Goal: Task Accomplishment & Management: Manage account settings

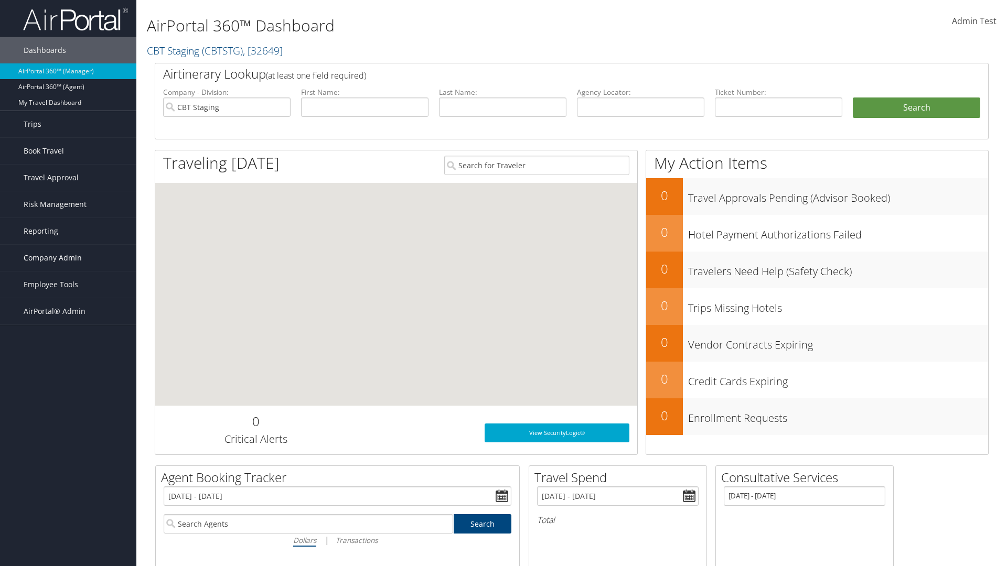
click at [68, 258] on span "Company Admin" at bounding box center [53, 258] width 58 height 26
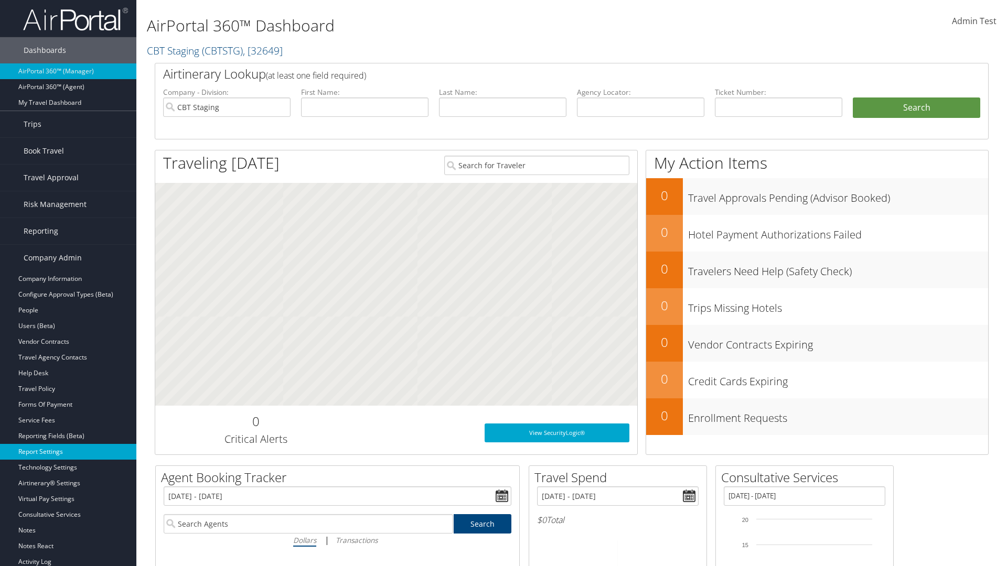
click at [68, 452] on link "Report Settings" at bounding box center [68, 452] width 136 height 16
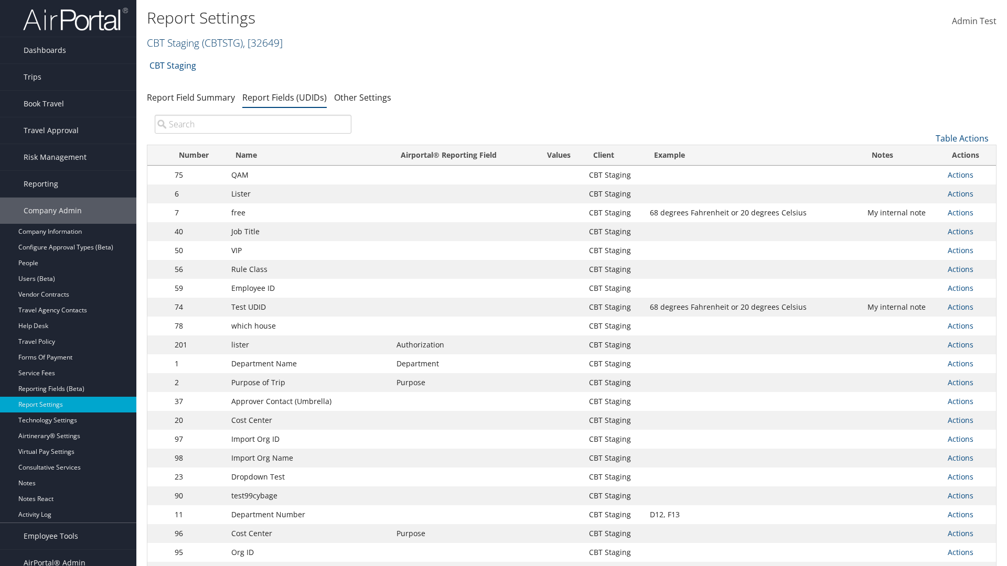
click at [173, 42] on link "CBT Staging ( CBTSTG ) , [ 32649 ]" at bounding box center [215, 43] width 136 height 14
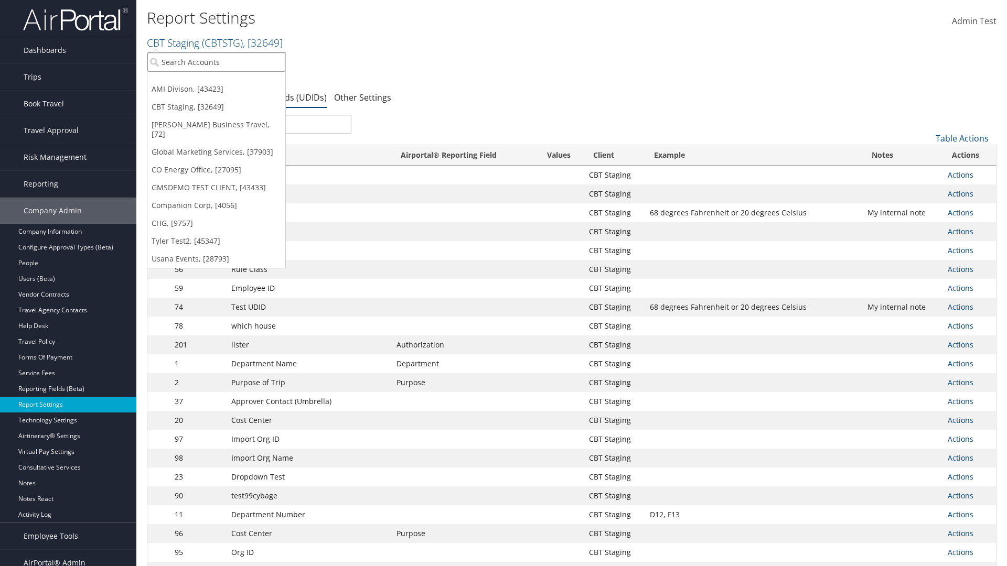
click at [216, 62] on input "search" at bounding box center [216, 61] width 138 height 19
type input "Global Marketing Services"
click at [226, 81] on div "Global Marketing Services (301946), [37903]" at bounding box center [226, 81] width 169 height 9
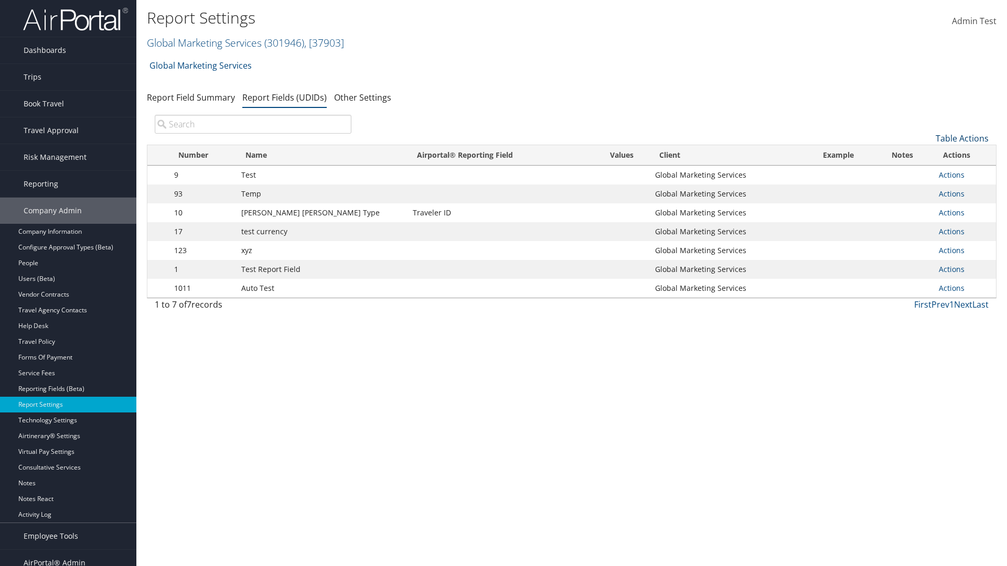
click at [962, 138] on link "Table Actions" at bounding box center [962, 139] width 53 height 12
click at [927, 155] on link "New Record" at bounding box center [927, 155] width 138 height 18
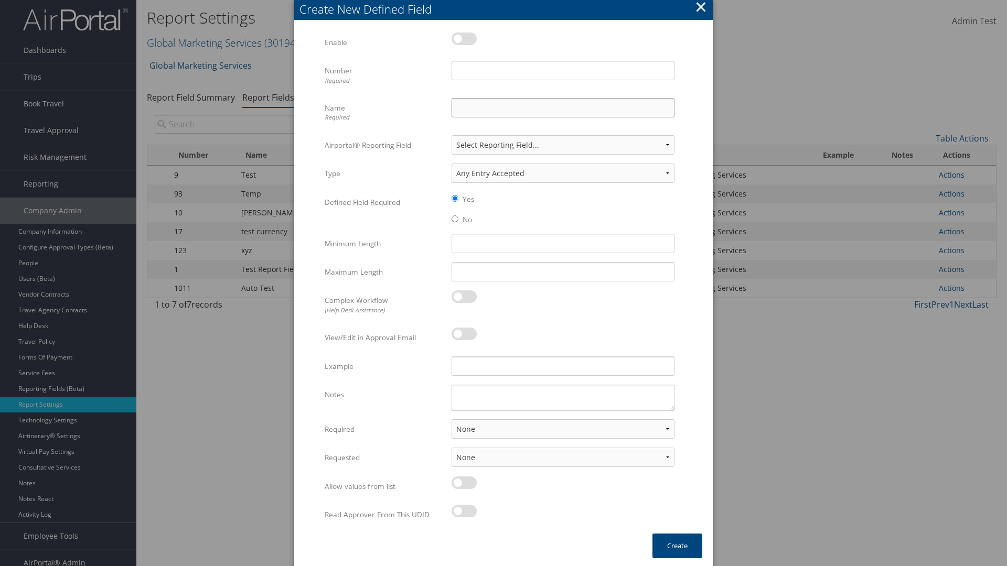
click at [563, 108] on input "Name Required" at bounding box center [563, 107] width 223 height 19
type input "Test Report Dummy"
click at [563, 70] on input "Number Required" at bounding box center [563, 70] width 223 height 19
type input "1"
click at [677, 546] on button "Create" at bounding box center [677, 546] width 50 height 25
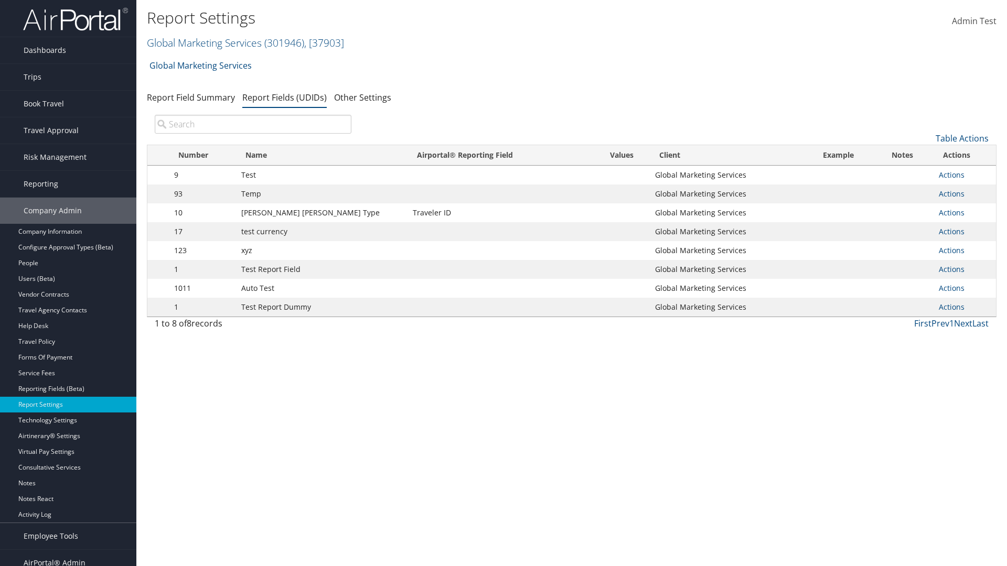
click at [962, 307] on td "Actions Update Report Field Values Upload Report Field Values Edit Delete" at bounding box center [965, 307] width 62 height 19
